Goal: Task Accomplishment & Management: Manage account settings

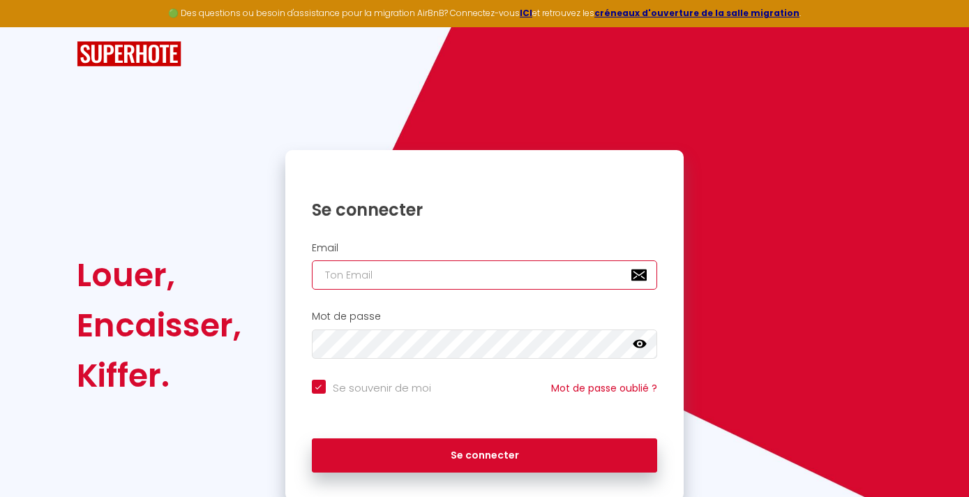
type input "[EMAIL_ADDRESS][DOMAIN_NAME]"
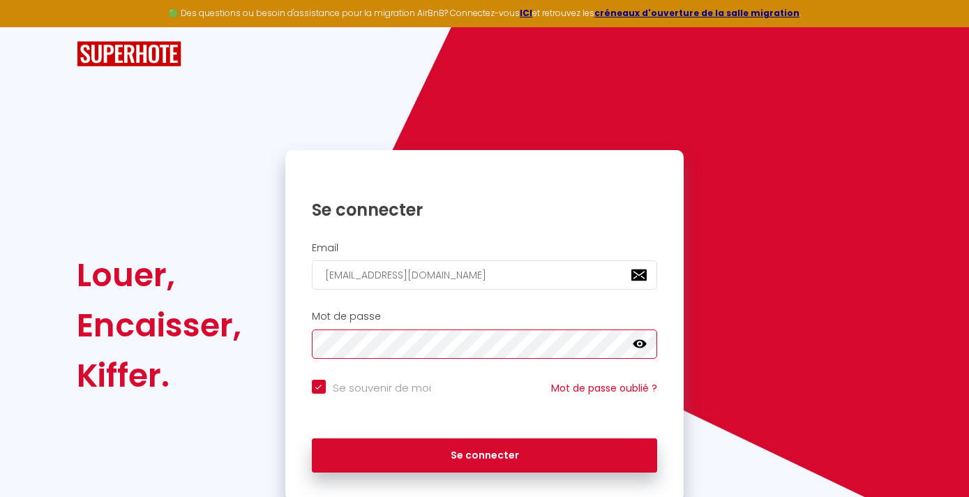
click at [484, 453] on button "Se connecter" at bounding box center [485, 455] width 346 height 35
checkbox input "true"
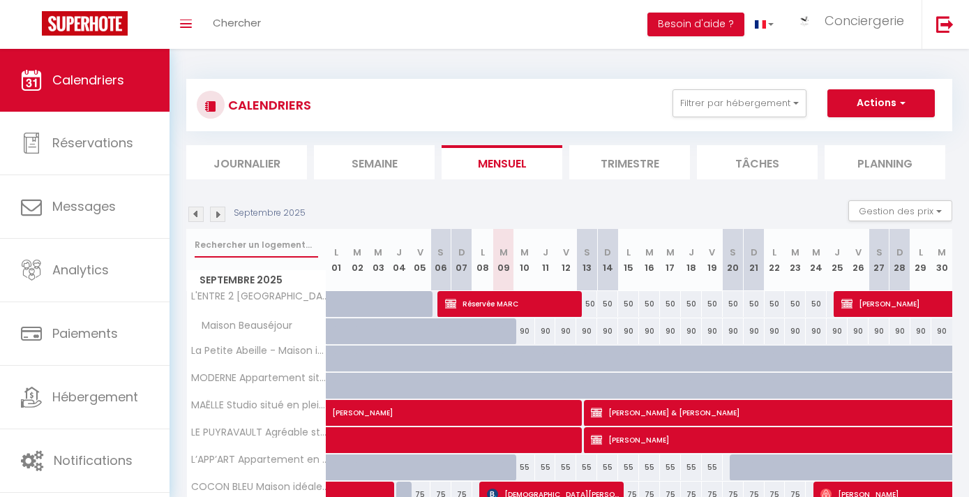
click at [277, 238] on input "text" at bounding box center [257, 244] width 124 height 25
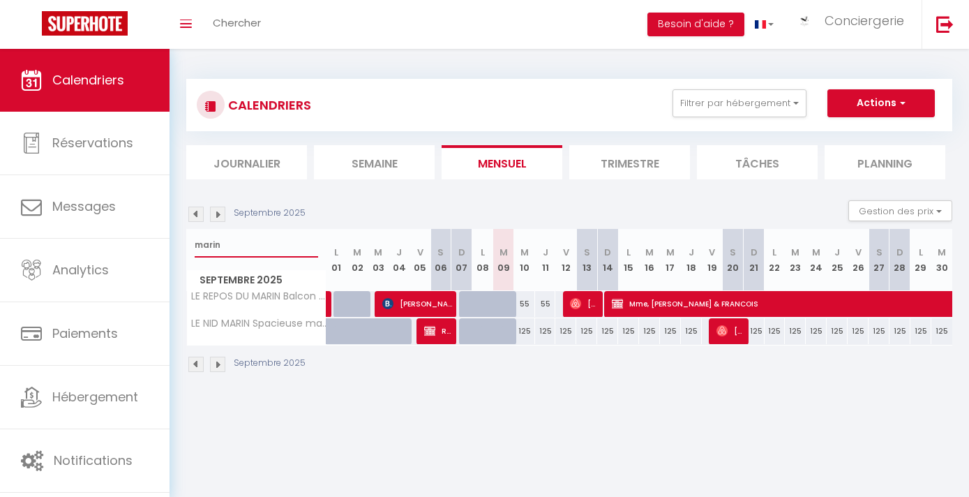
type input "marin"
click at [329, 306] on link at bounding box center [330, 304] width 7 height 27
select select "OK"
select select "KO"
select select "0"
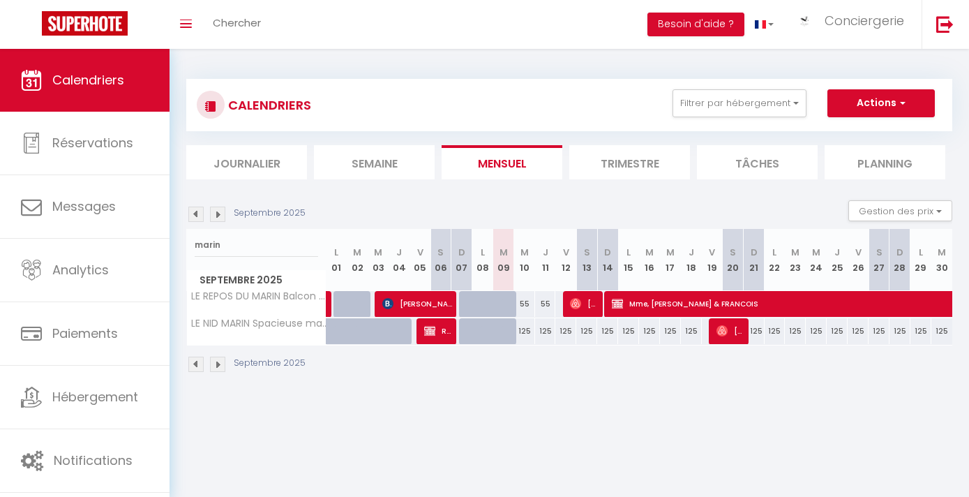
select select "0"
select select "1"
select select
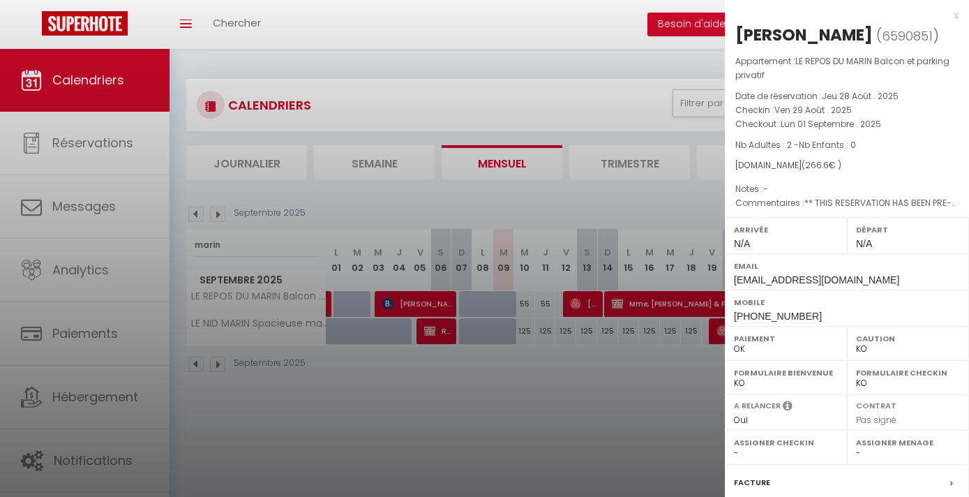
click at [345, 364] on div at bounding box center [484, 248] width 969 height 497
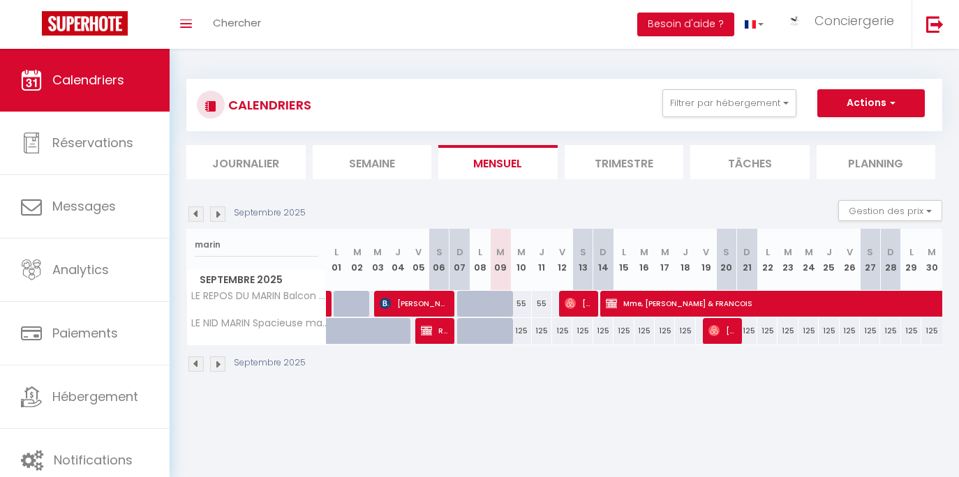
click at [371, 153] on li "Semaine" at bounding box center [372, 162] width 119 height 34
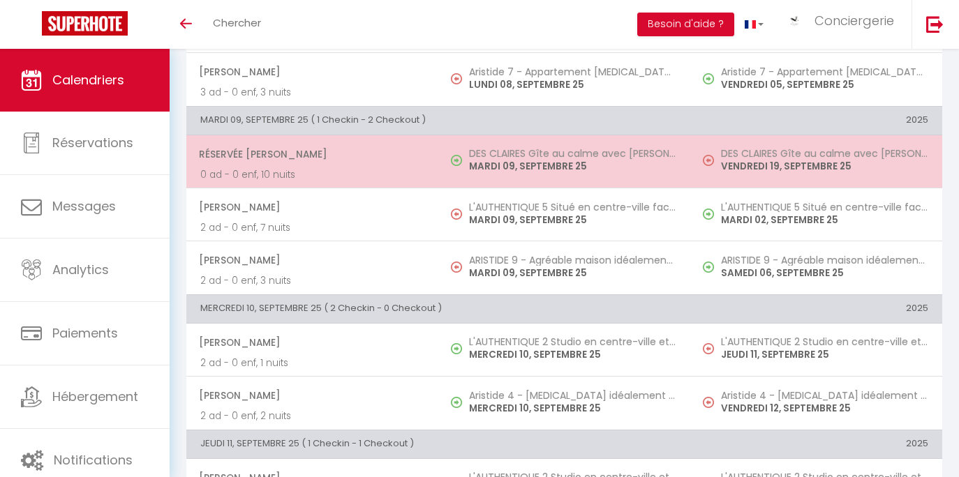
scroll to position [499, 0]
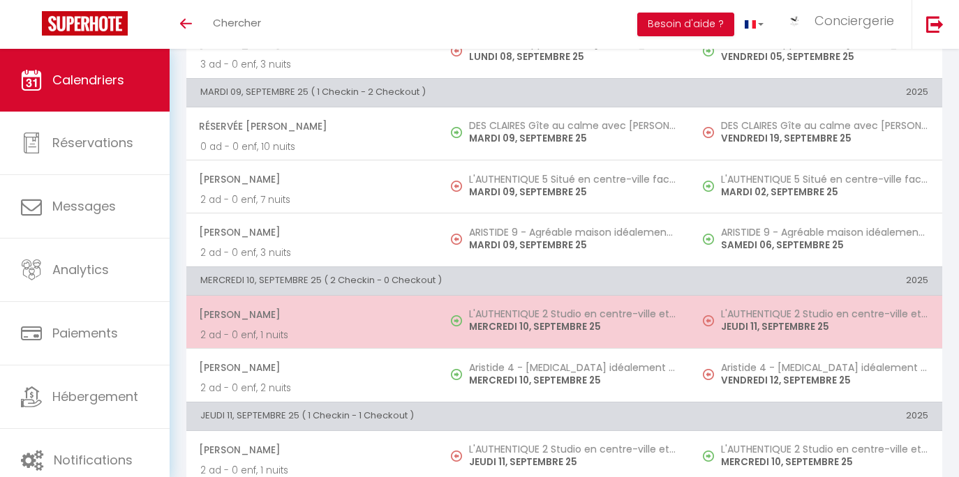
click at [417, 309] on span "[PERSON_NAME]" at bounding box center [311, 314] width 225 height 27
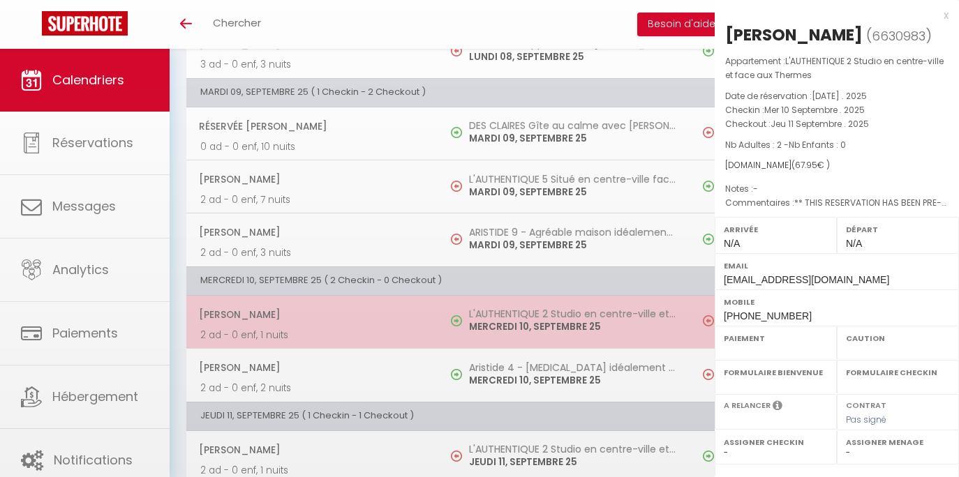
select select "OK"
select select "KO"
select select "0"
select select "1"
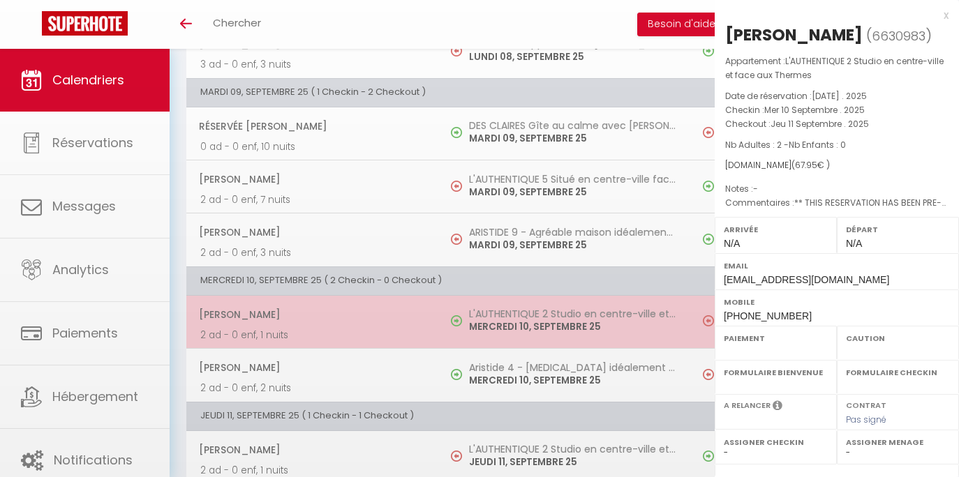
select select
click at [417, 309] on div at bounding box center [479, 238] width 959 height 477
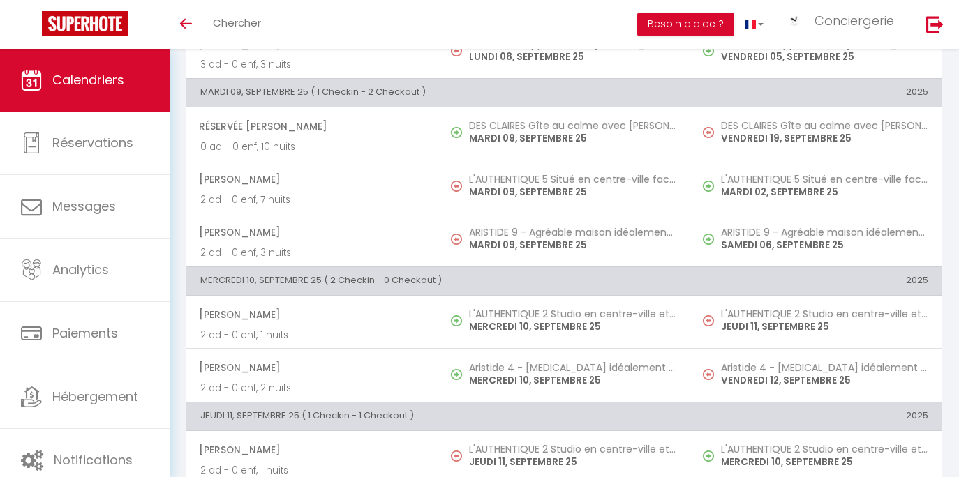
click at [417, 309] on span "[PERSON_NAME]" at bounding box center [311, 314] width 225 height 27
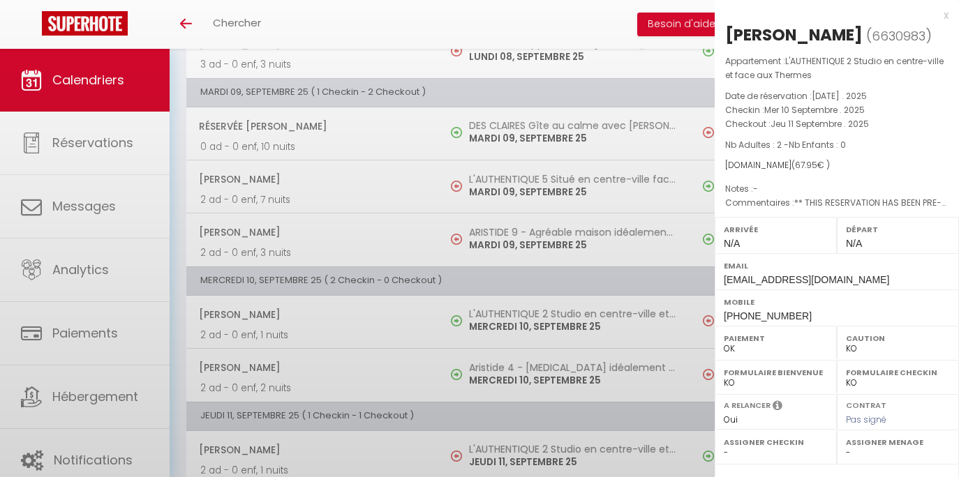
click at [417, 309] on div at bounding box center [479, 238] width 959 height 477
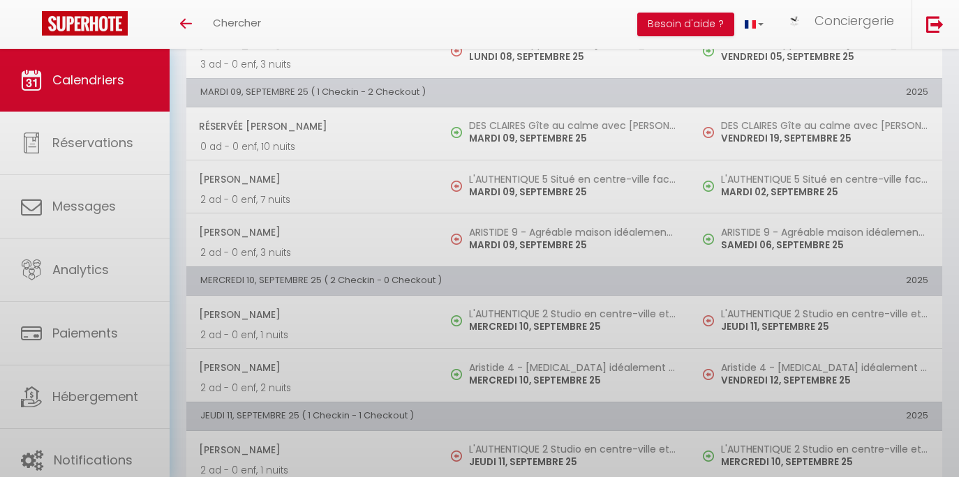
click at [417, 309] on div at bounding box center [479, 238] width 959 height 477
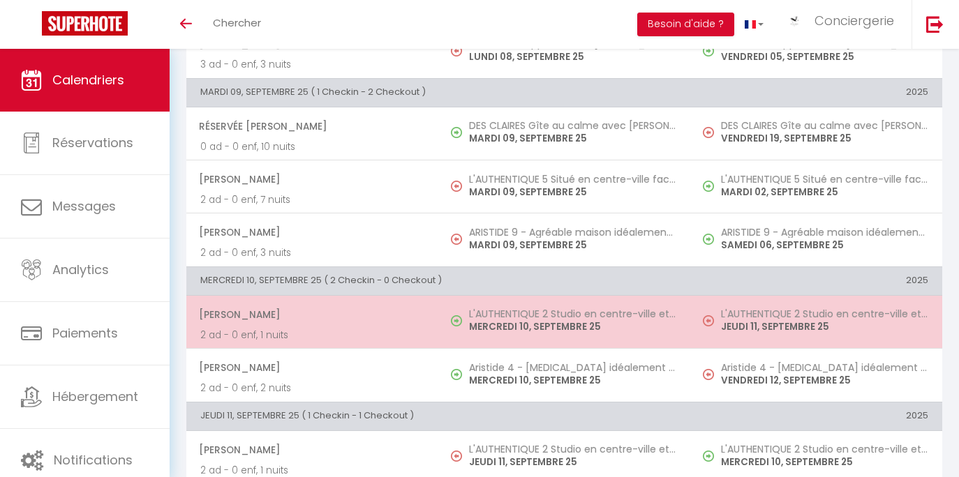
click at [417, 309] on span "[PERSON_NAME]" at bounding box center [311, 314] width 225 height 27
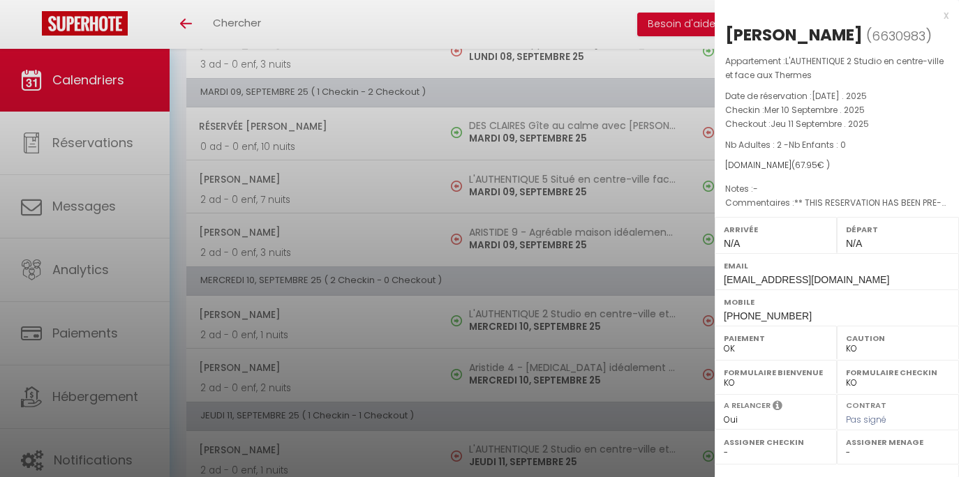
click at [318, 147] on div at bounding box center [479, 238] width 959 height 477
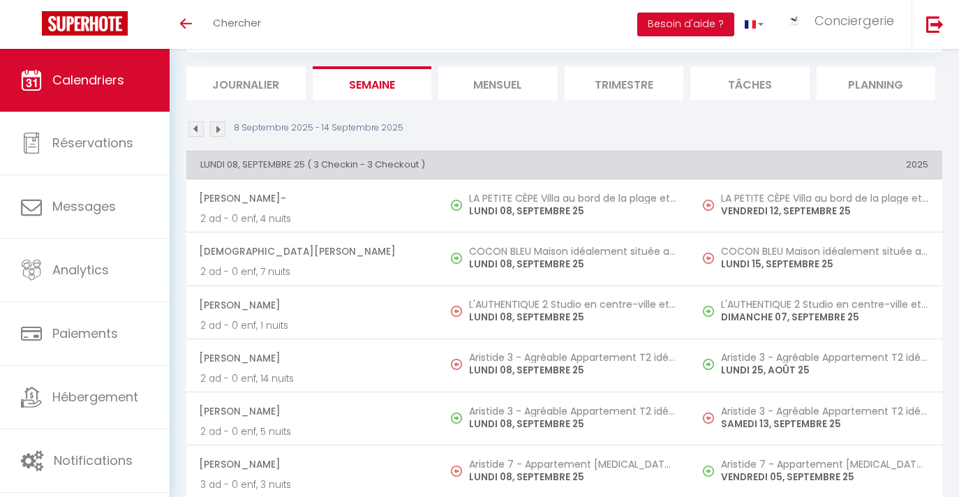
scroll to position [0, 0]
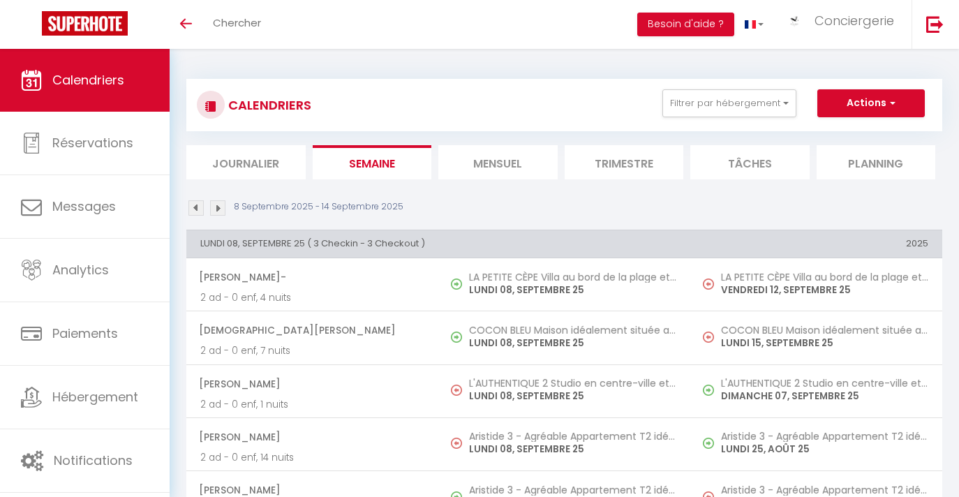
click at [493, 163] on li "Mensuel" at bounding box center [497, 162] width 119 height 34
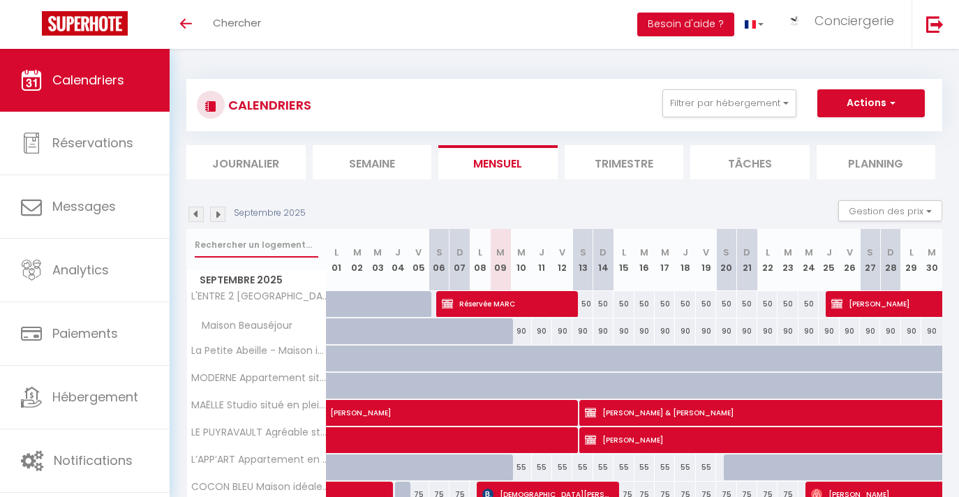
click at [262, 243] on input "text" at bounding box center [257, 244] width 124 height 25
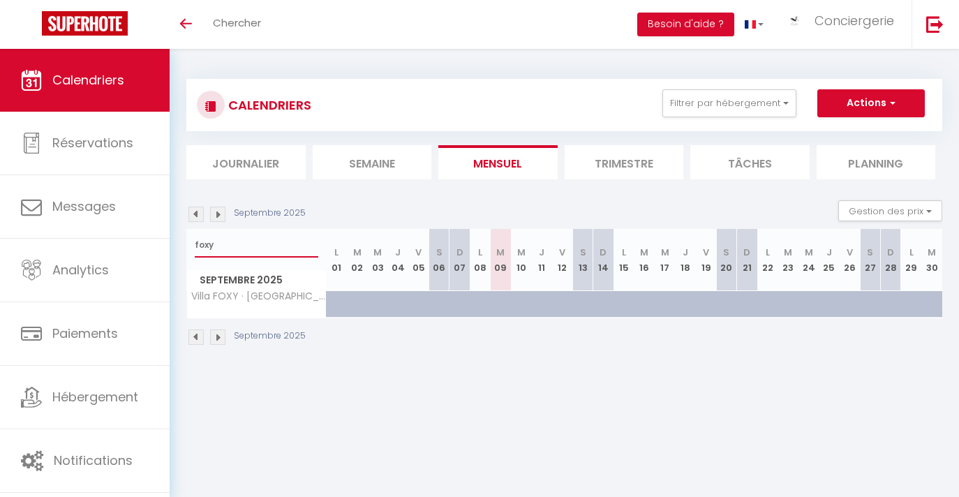
type input "foxy"
click at [376, 300] on div at bounding box center [385, 312] width 20 height 27
type input "200"
type input "Mer 03 Septembre 2025"
type input "Jeu 04 Septembre 2025"
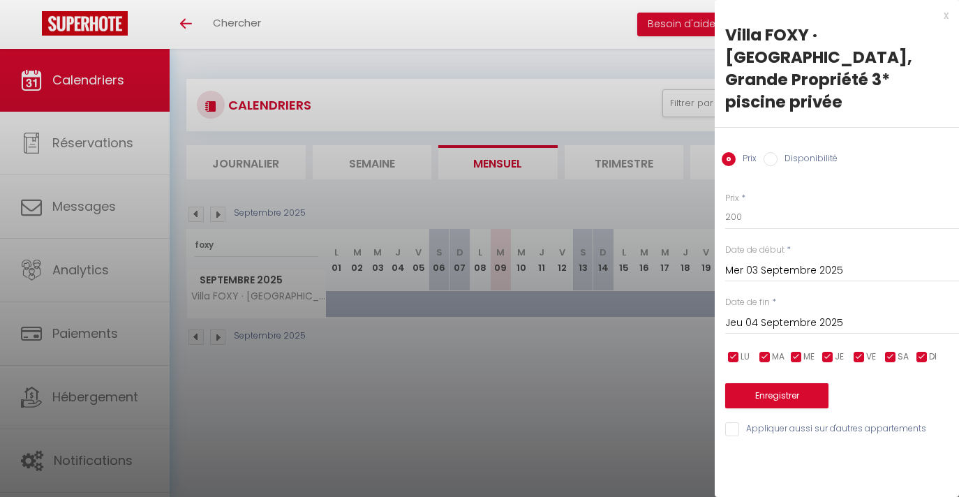
click at [376, 300] on div at bounding box center [479, 248] width 959 height 497
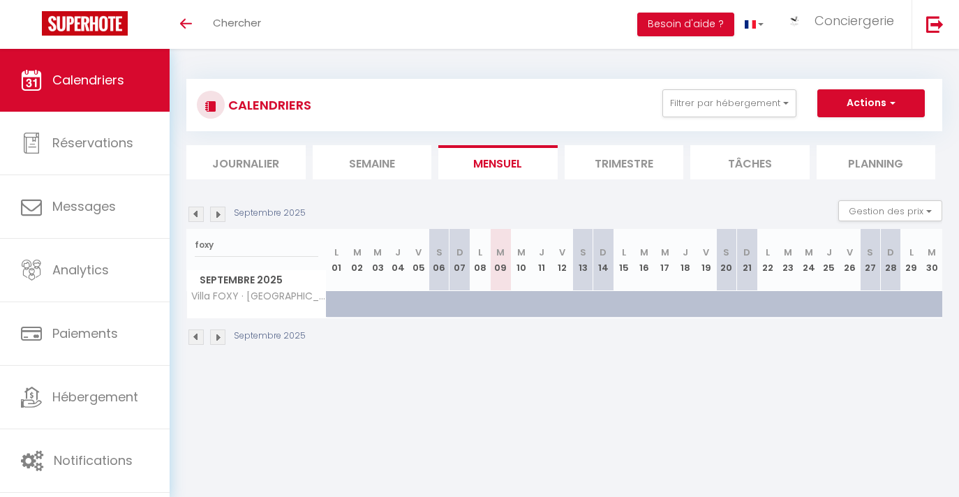
click at [198, 212] on img at bounding box center [195, 214] width 15 height 15
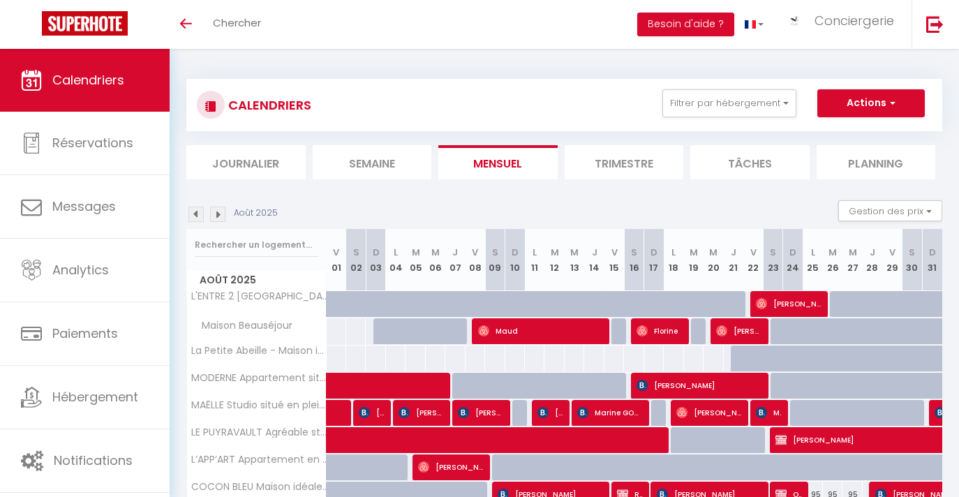
click at [345, 157] on li "Semaine" at bounding box center [372, 162] width 119 height 34
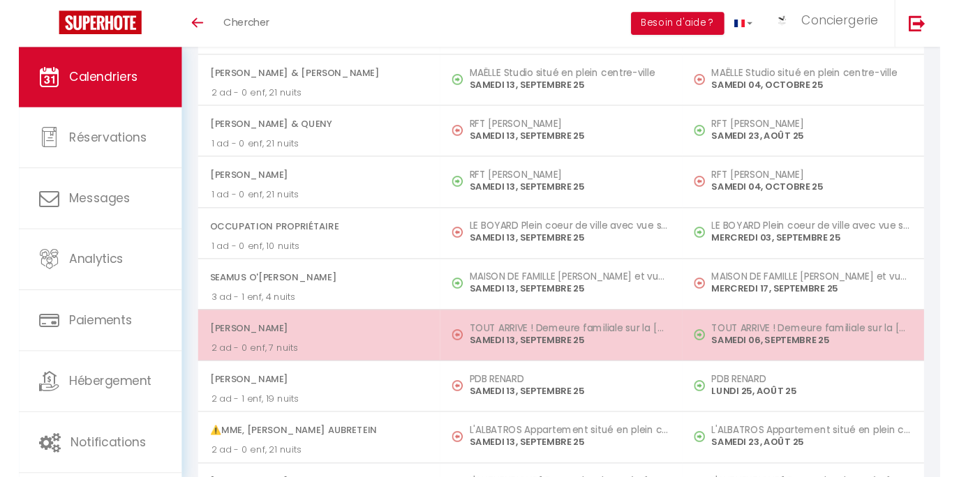
scroll to position [1837, 0]
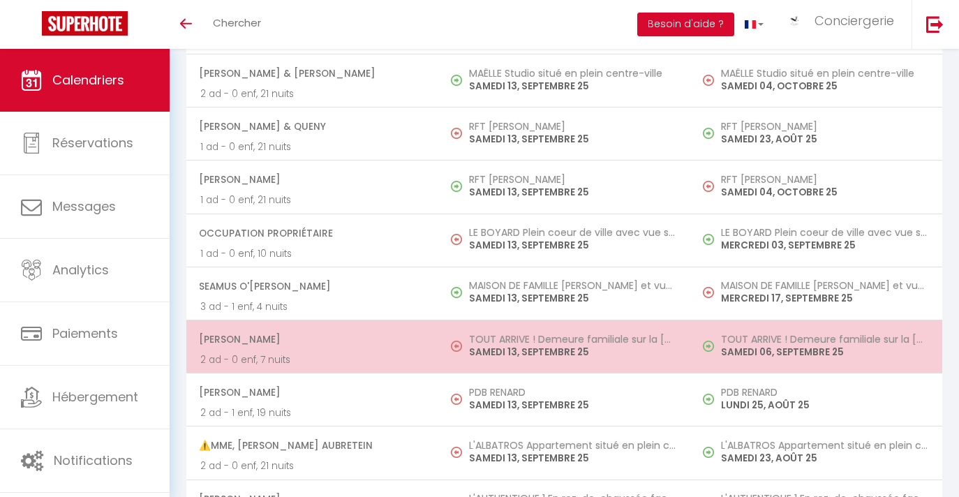
click at [443, 355] on td "TOUT ARRIVE ! Demeure familiale sur la [GEOGRAPHIC_DATA] [DATE]" at bounding box center [564, 346] width 252 height 53
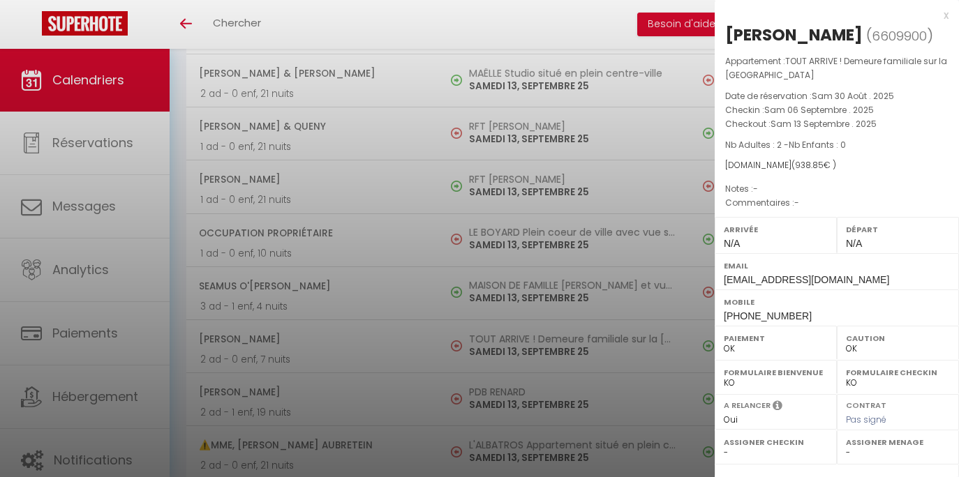
click at [404, 193] on div at bounding box center [479, 238] width 959 height 477
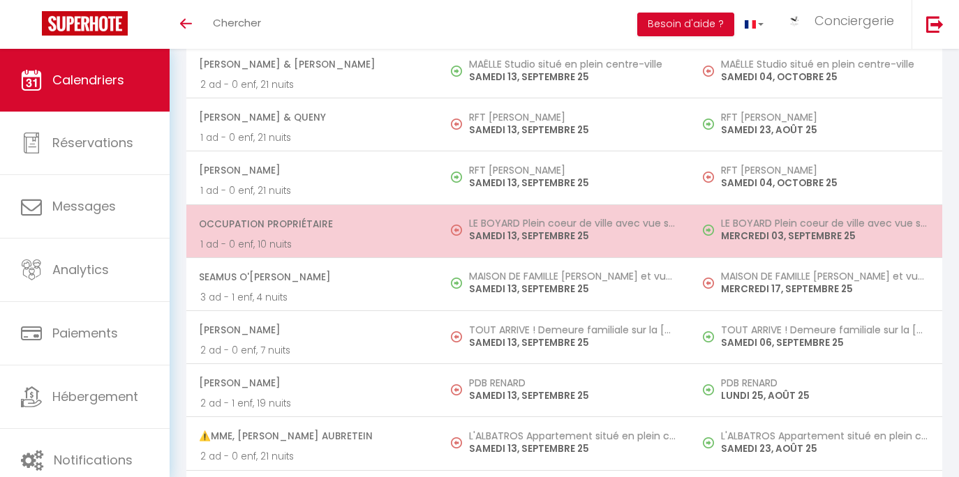
scroll to position [1868, 0]
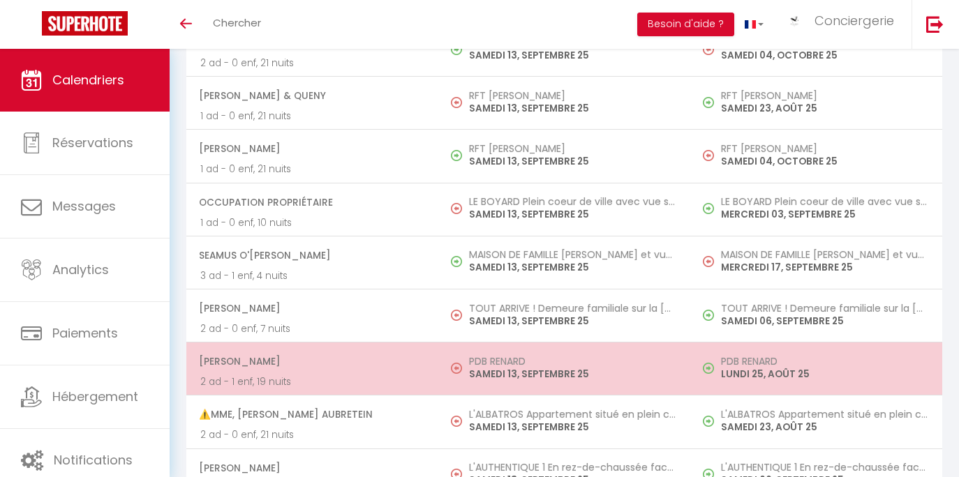
click at [453, 373] on span at bounding box center [460, 369] width 18 height 27
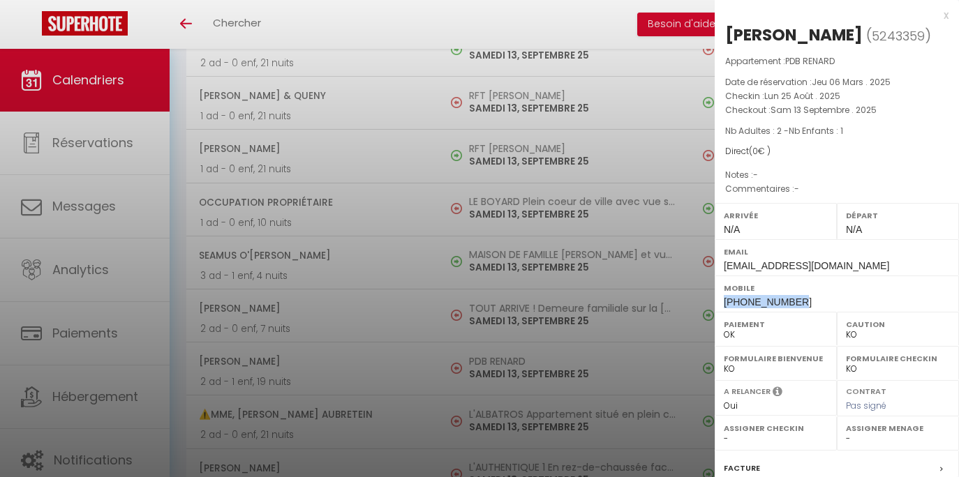
drag, startPoint x: 799, startPoint y: 300, endPoint x: 723, endPoint y: 300, distance: 76.1
click at [723, 300] on div "Mobile [PHONE_NUMBER]" at bounding box center [837, 294] width 244 height 36
copy span "[PHONE_NUMBER]"
click at [525, 257] on div at bounding box center [479, 238] width 959 height 477
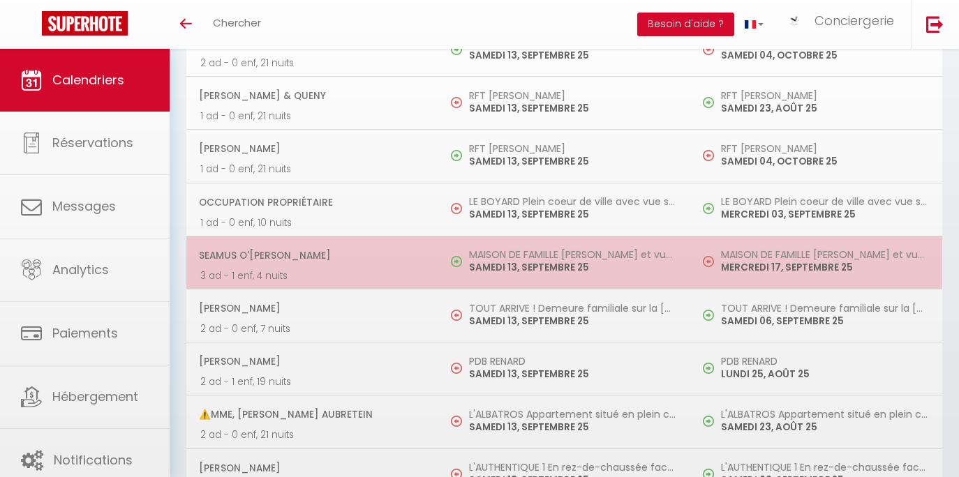
click at [528, 260] on h5 "MAISON DE FAMILLE [PERSON_NAME] et vue sur l'Océan Atlantique" at bounding box center [572, 254] width 207 height 11
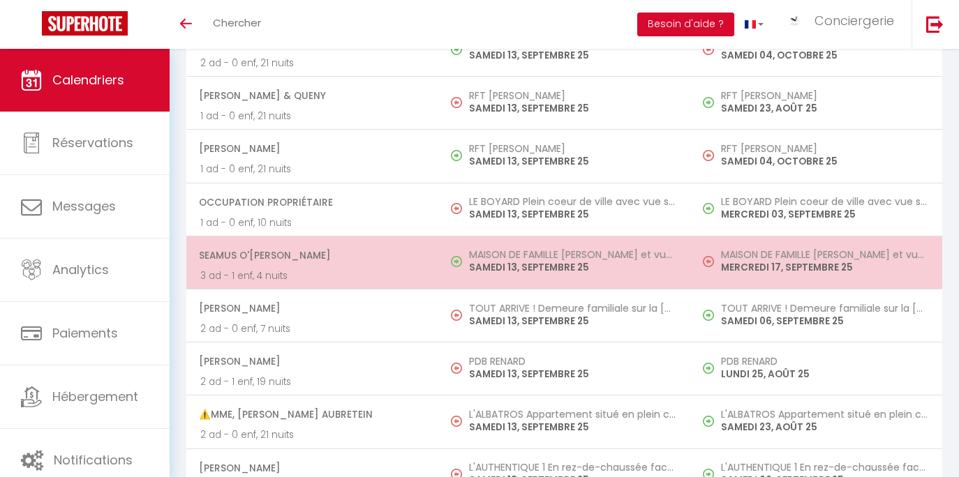
select select "OK"
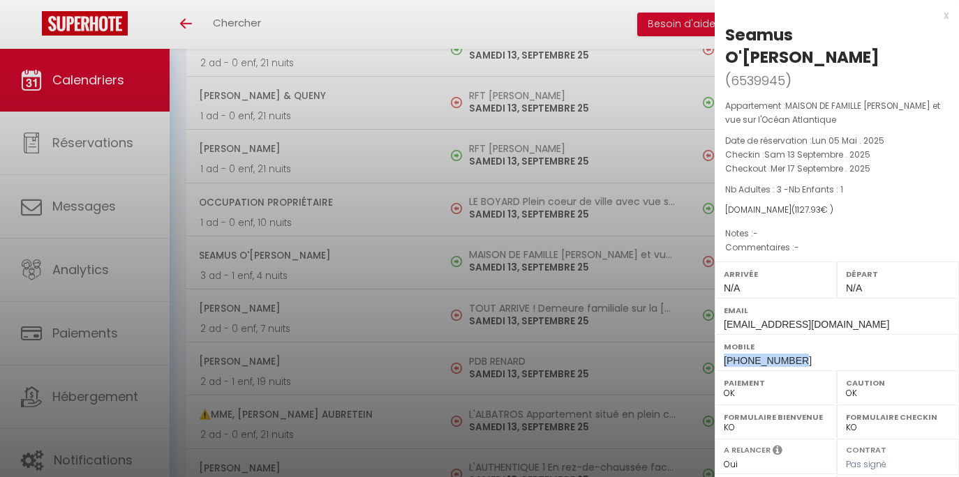
drag, startPoint x: 798, startPoint y: 310, endPoint x: 724, endPoint y: 316, distance: 74.2
click at [724, 334] on div "Mobile [PHONE_NUMBER]" at bounding box center [837, 352] width 244 height 36
copy span "[PHONE_NUMBER]"
drag, startPoint x: 727, startPoint y: 37, endPoint x: 853, endPoint y: 39, distance: 126.3
click at [853, 39] on div "Seamus O'[PERSON_NAME]" at bounding box center [836, 46] width 223 height 45
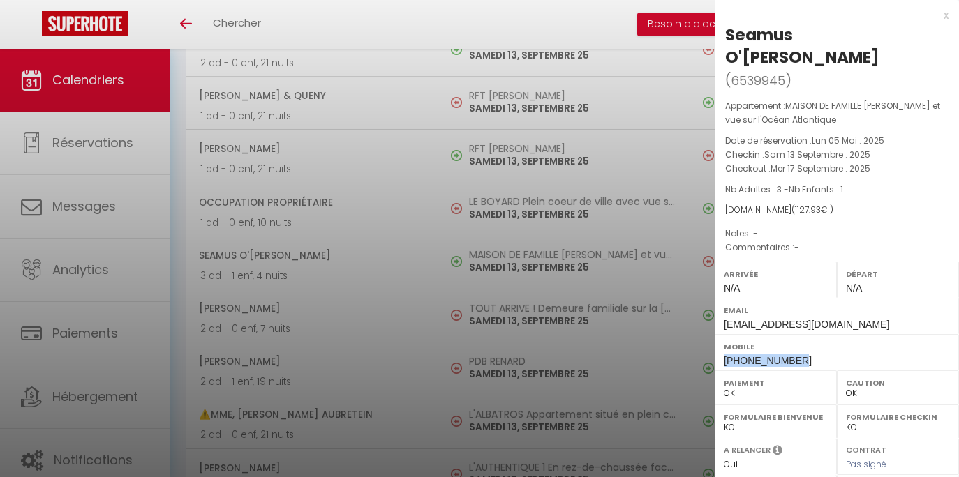
copy div "Seamus O'[PERSON_NAME]"
click at [290, 26] on div at bounding box center [479, 238] width 959 height 477
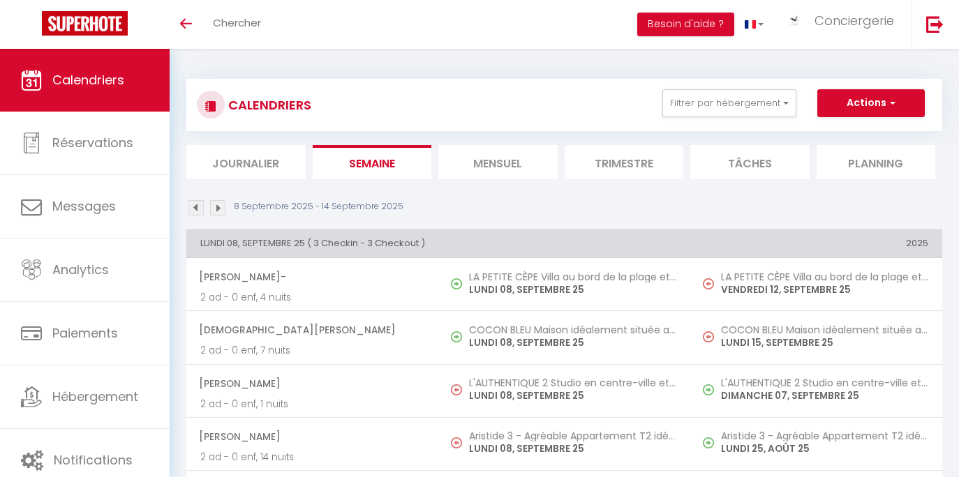
scroll to position [0, 0]
click at [255, 35] on link "Chercher" at bounding box center [236, 24] width 69 height 49
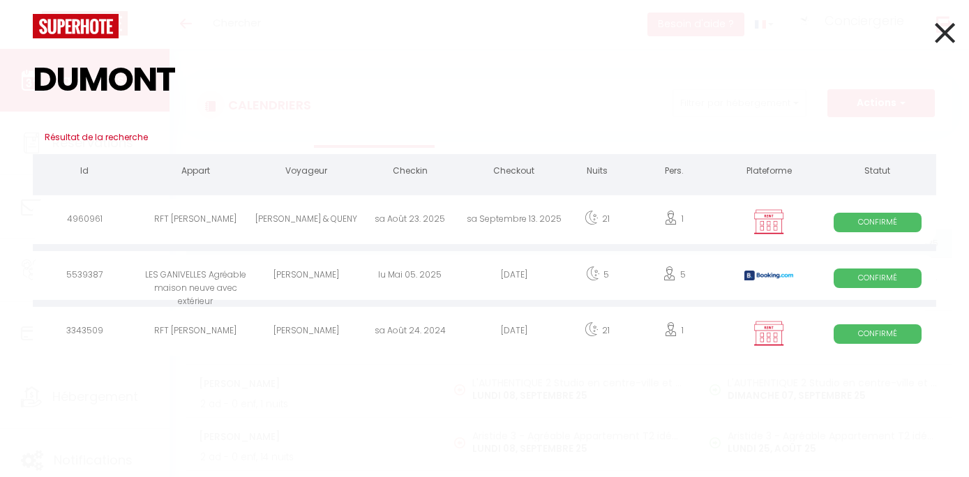
type input "DUMONT"
click at [937, 38] on icon at bounding box center [945, 32] width 20 height 35
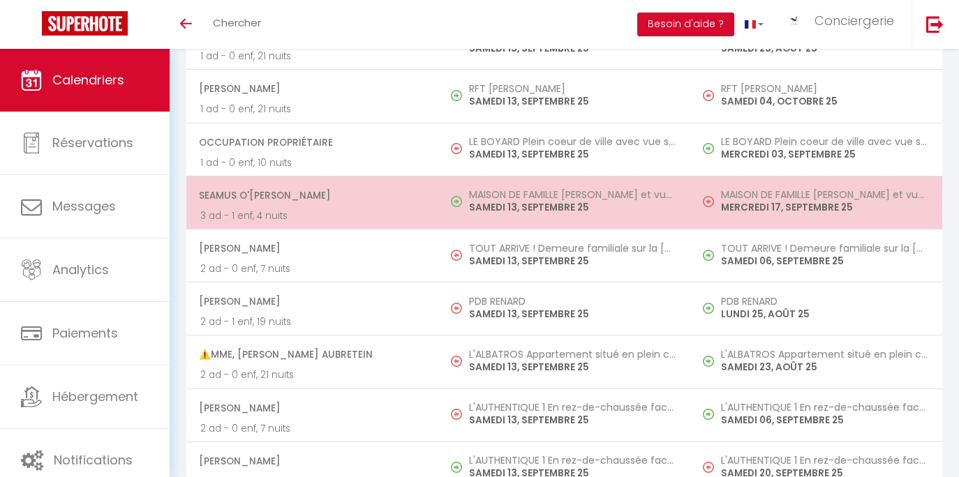
scroll to position [1832, 0]
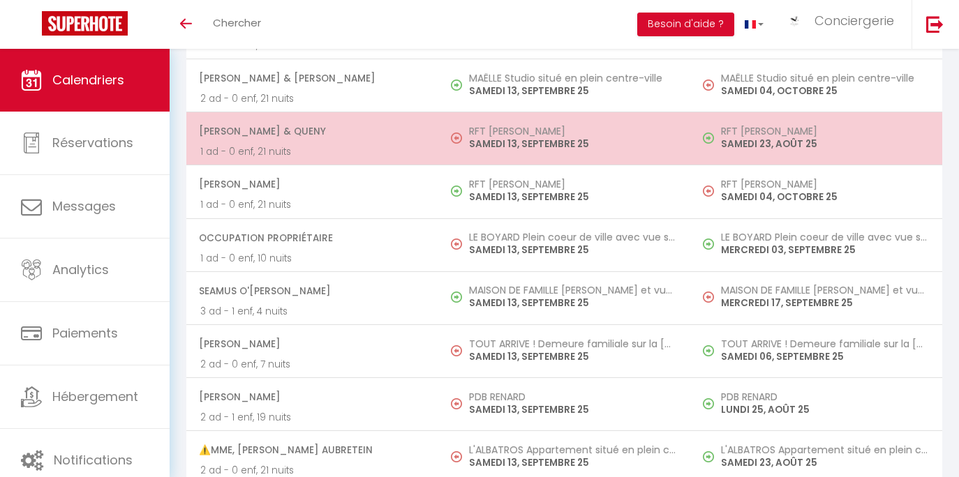
click at [439, 165] on td "RFT [PERSON_NAME][DATE]" at bounding box center [564, 138] width 252 height 53
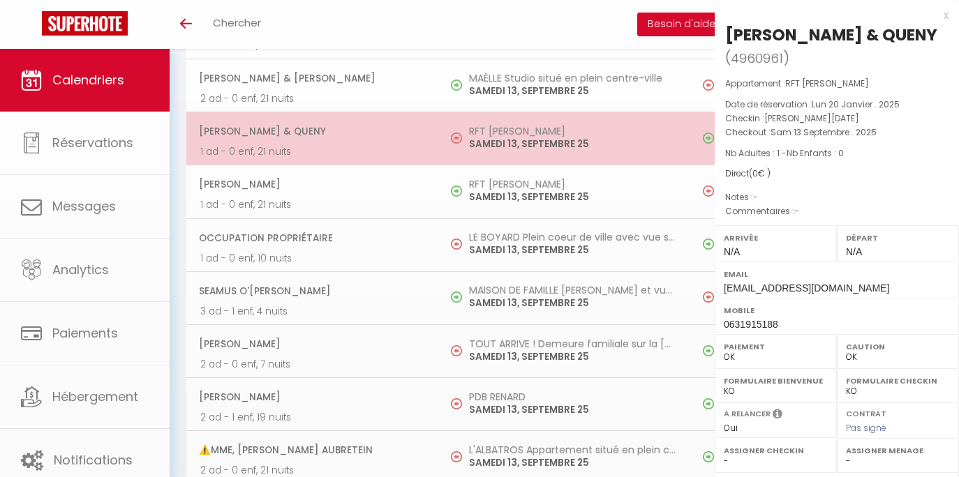
select select "KO"
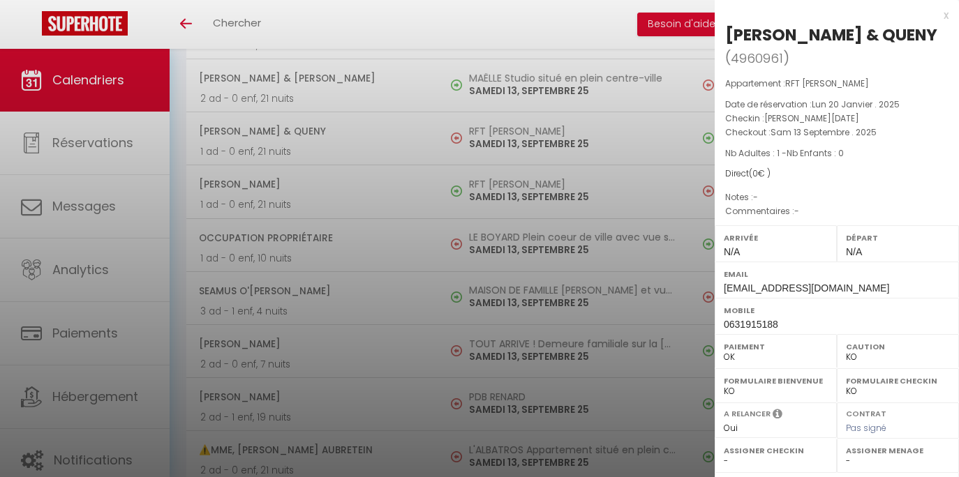
click at [398, 219] on div at bounding box center [479, 238] width 959 height 477
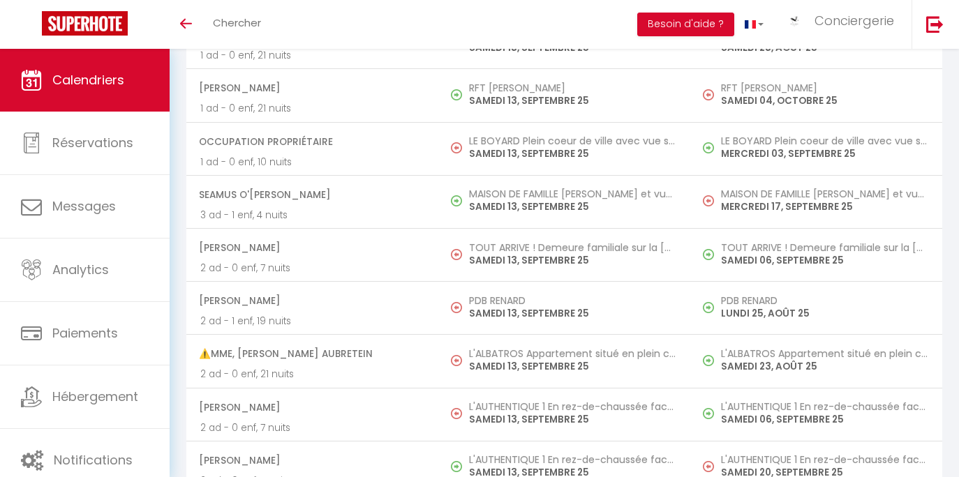
scroll to position [2096, 0]
